Goal: Information Seeking & Learning: Learn about a topic

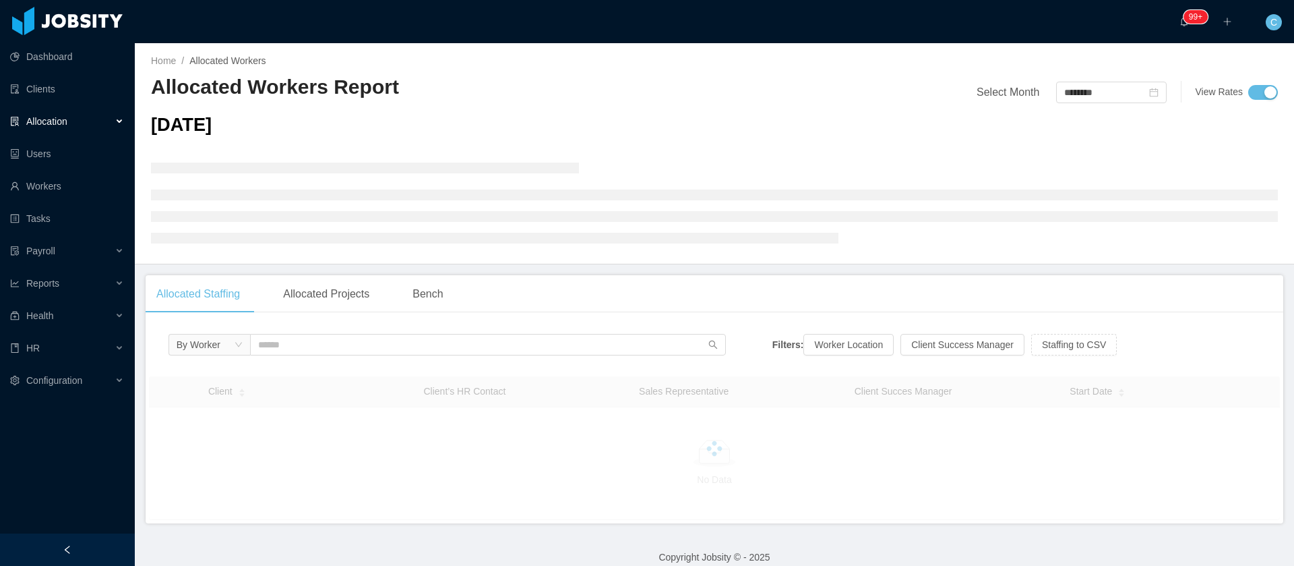
click at [96, 123] on div "Allocation" at bounding box center [67, 121] width 135 height 27
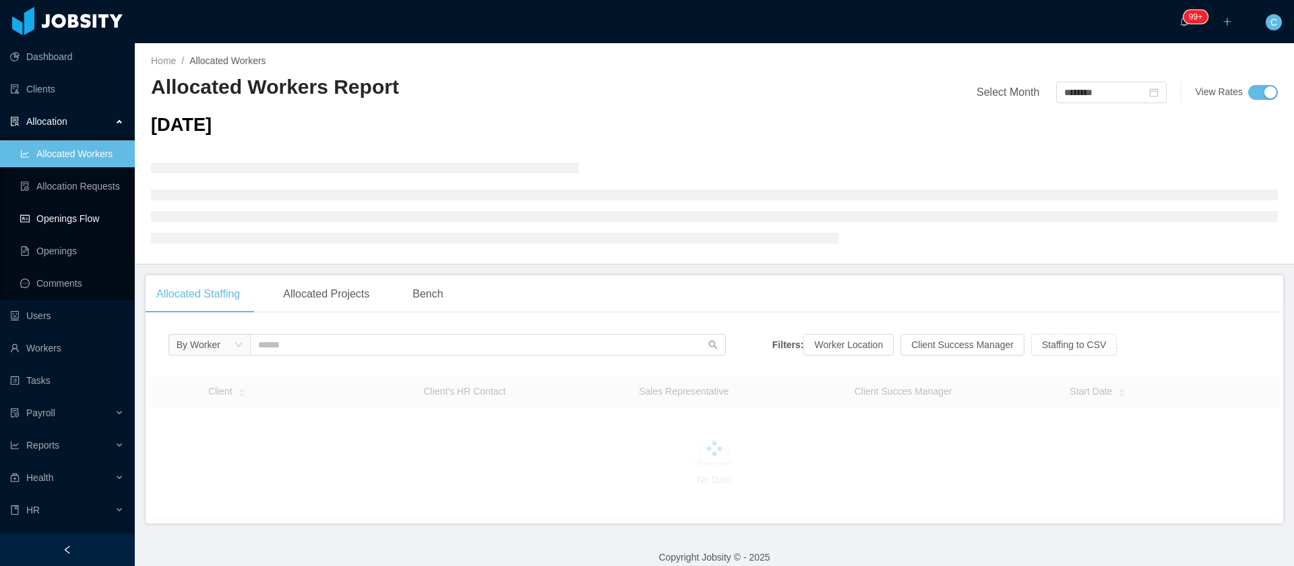
click at [49, 162] on link "Allocated Workers" at bounding box center [72, 153] width 104 height 27
click at [47, 224] on link "Openings Flow" at bounding box center [72, 218] width 104 height 27
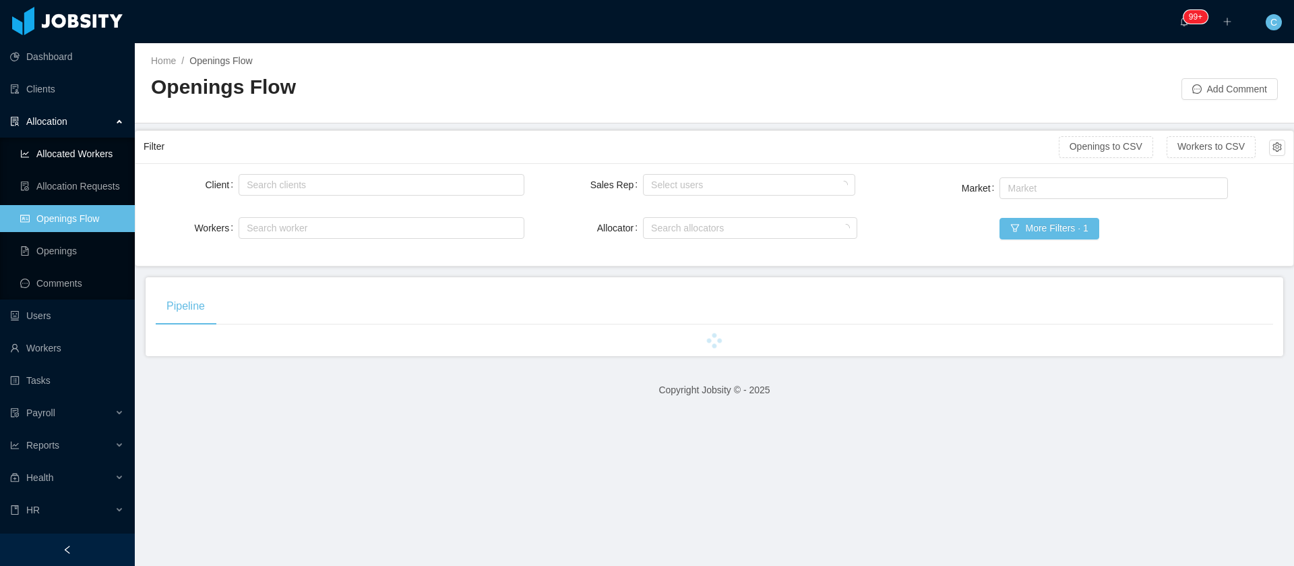
click at [86, 158] on link "Allocated Workers" at bounding box center [72, 153] width 104 height 27
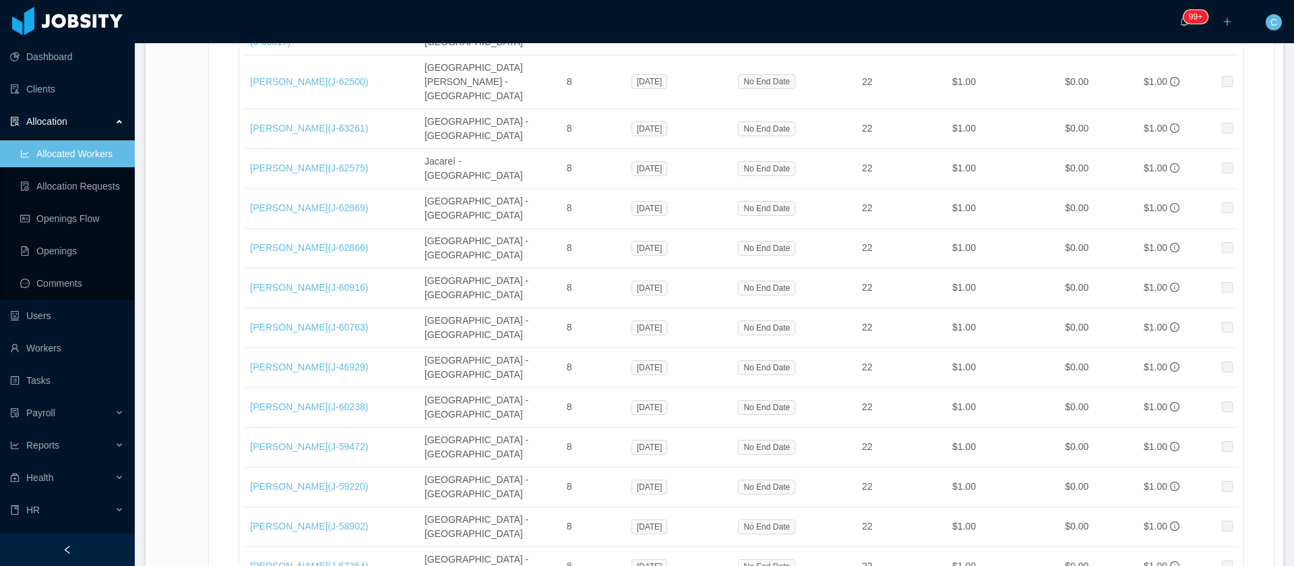
scroll to position [22702, 0]
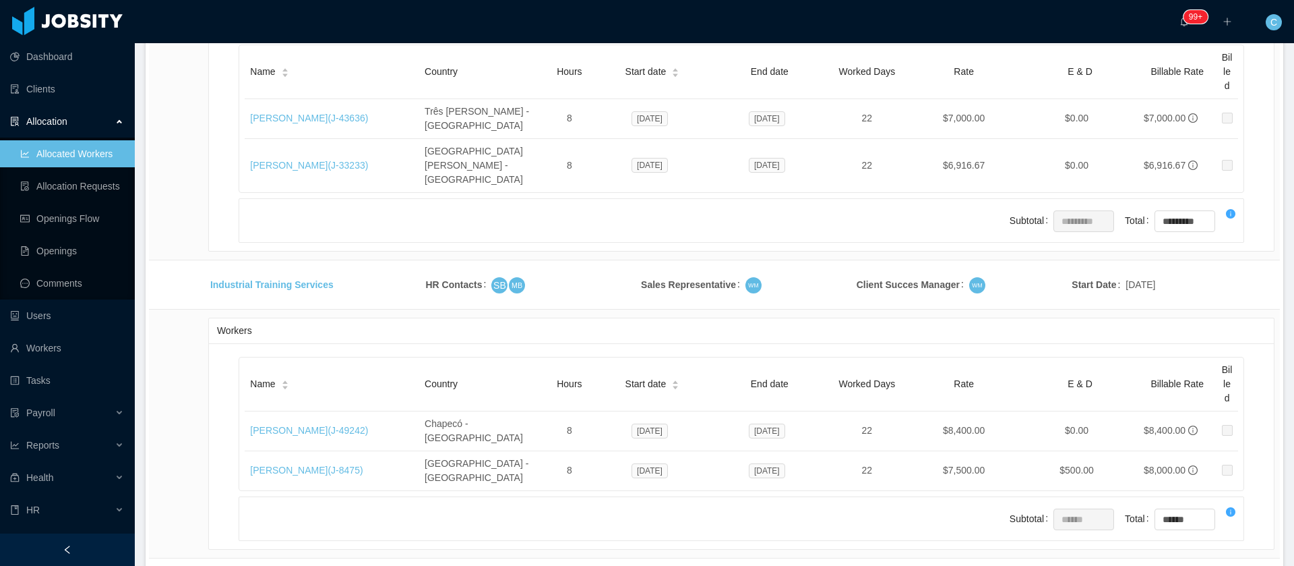
click at [1223, 468] on li "500 / page" at bounding box center [1228, 465] width 62 height 22
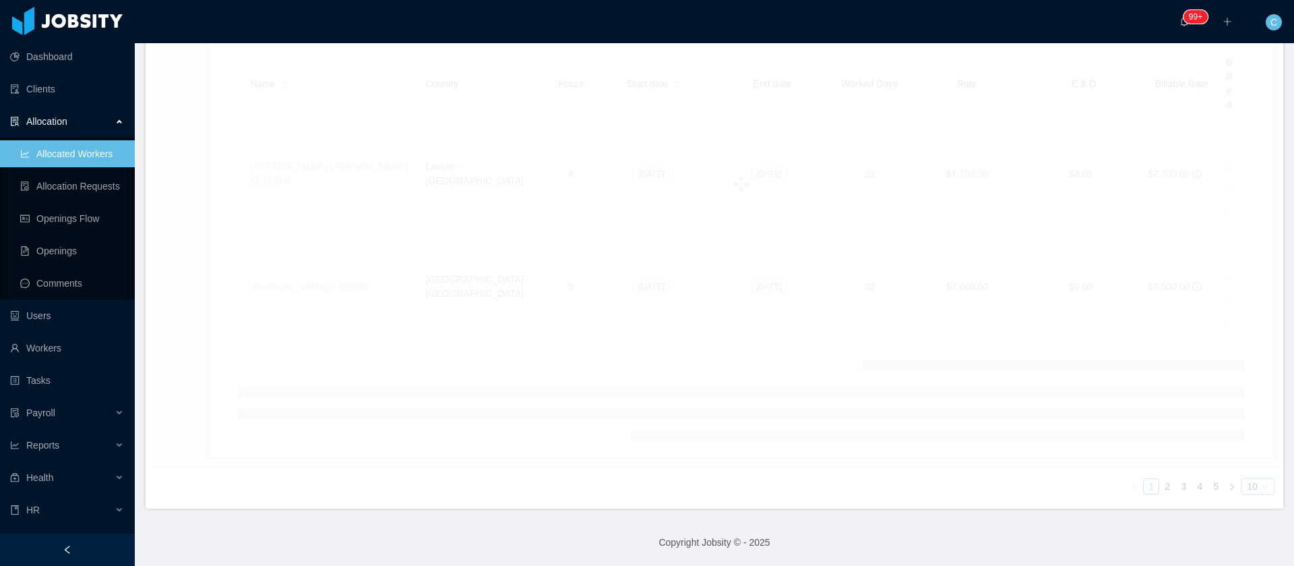
scroll to position [18781, 0]
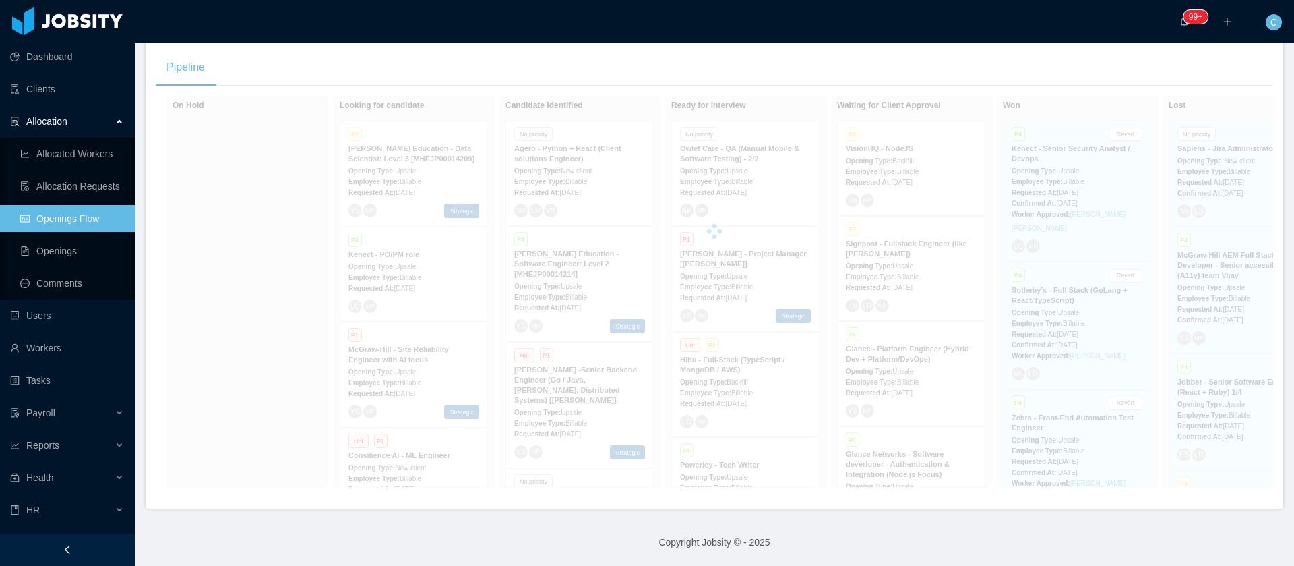
scroll to position [254, 0]
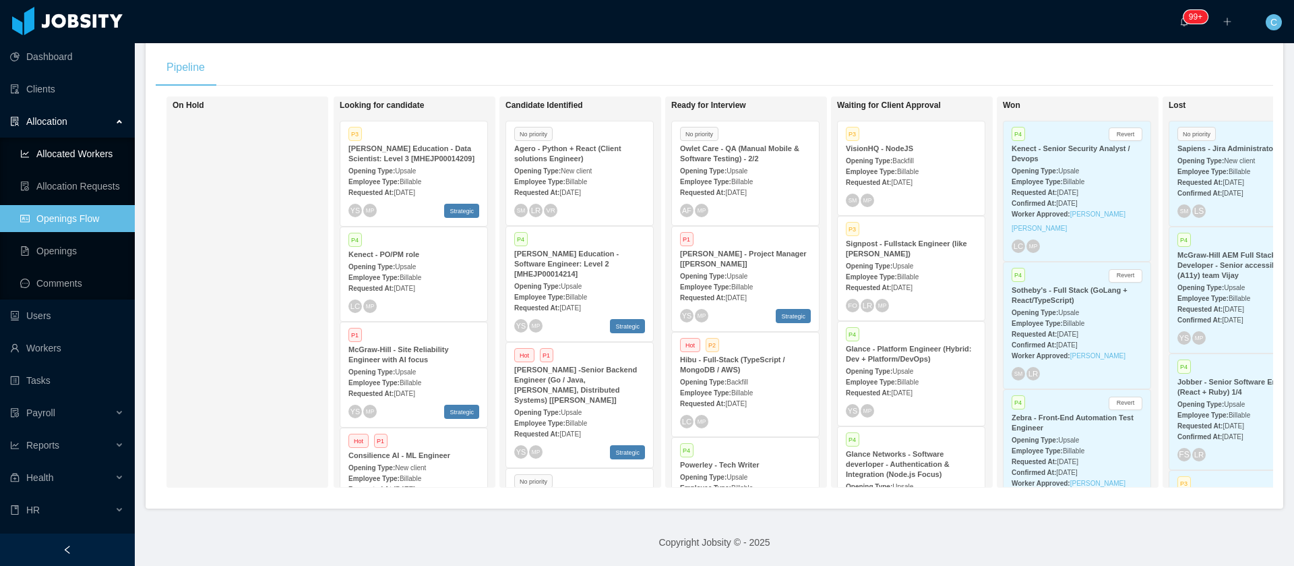
click at [44, 149] on link "Allocated Workers" at bounding box center [72, 153] width 104 height 27
click at [42, 149] on link "Allocated Workers" at bounding box center [72, 153] width 104 height 27
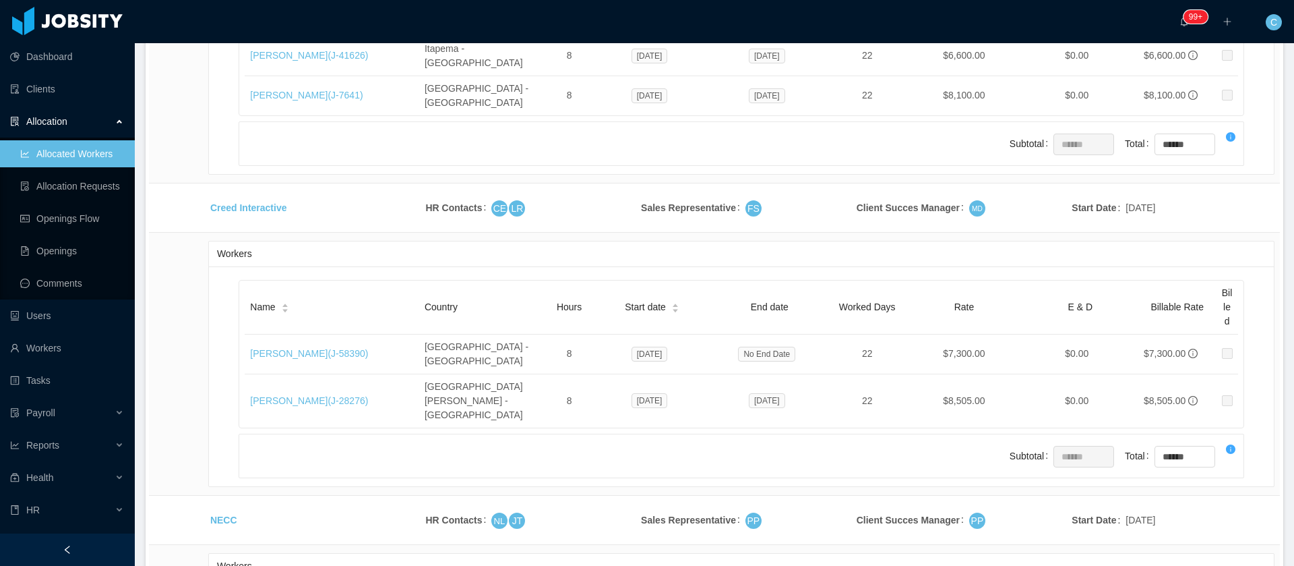
scroll to position [22702, 0]
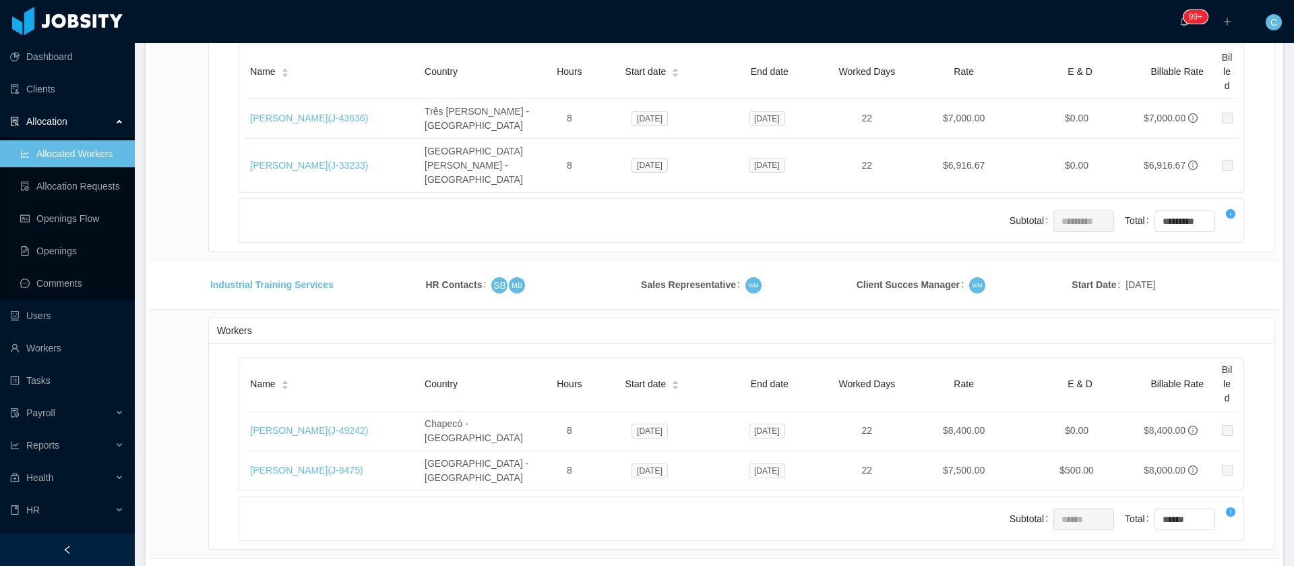
click at [1230, 471] on li "500 / page" at bounding box center [1228, 465] width 62 height 22
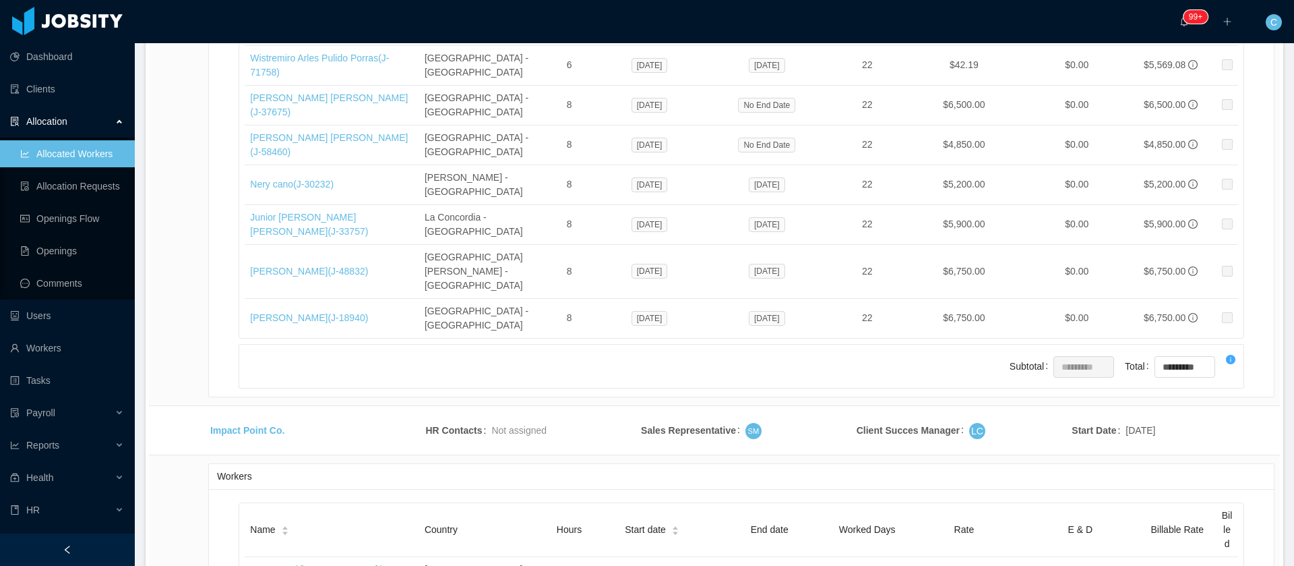
drag, startPoint x: 226, startPoint y: 237, endPoint x: 204, endPoint y: 236, distance: 22.3
drag, startPoint x: 215, startPoint y: 241, endPoint x: 204, endPoint y: 237, distance: 11.8
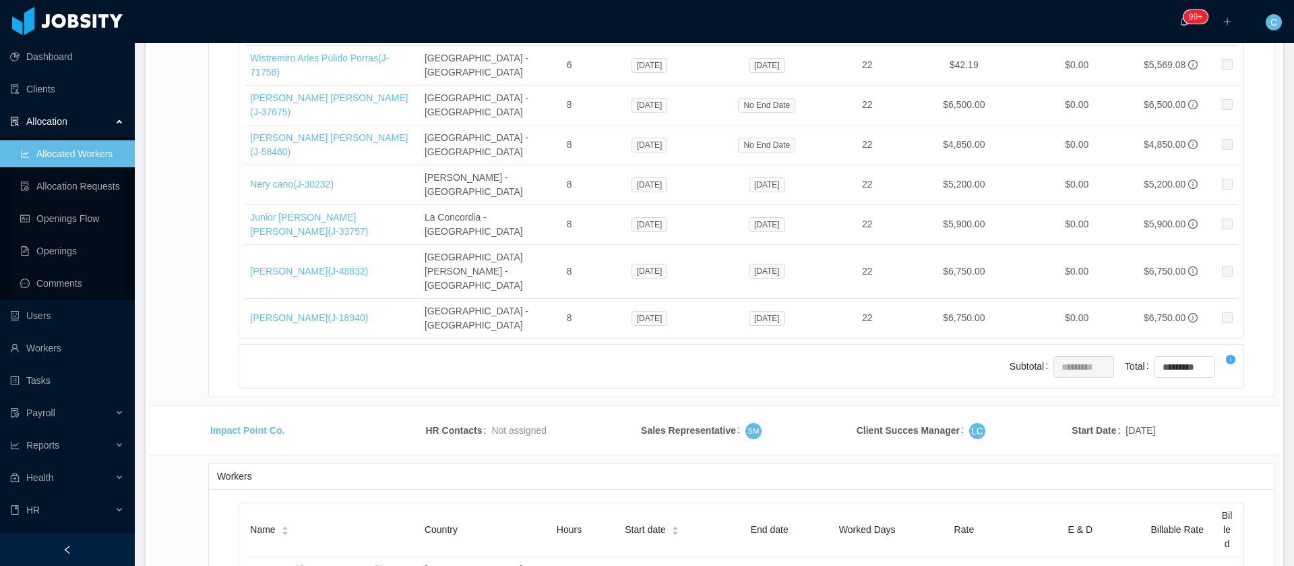
copy tbody "Stealth AI"
